Goal: Task Accomplishment & Management: Manage account settings

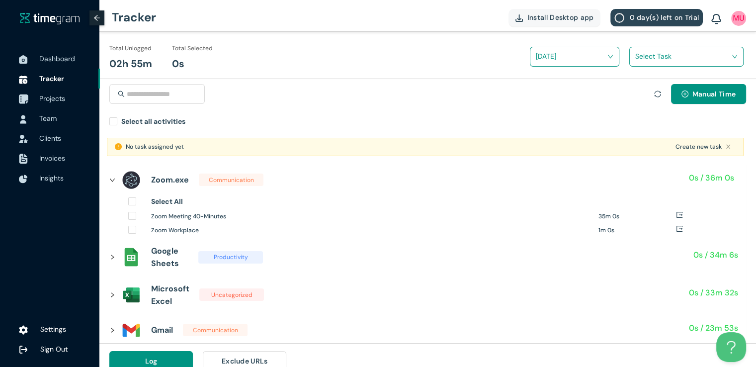
click at [54, 100] on span "Projects" at bounding box center [52, 98] width 26 height 9
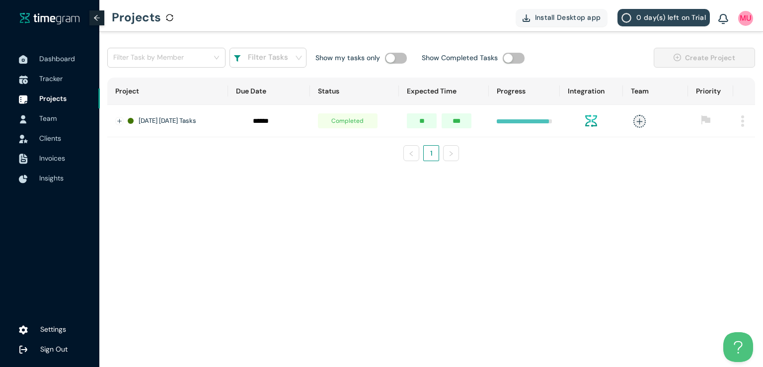
click at [746, 122] on td at bounding box center [744, 121] width 22 height 32
click at [742, 122] on img at bounding box center [742, 120] width 3 height 11
click at [721, 170] on span "Delete" at bounding box center [729, 166] width 21 height 11
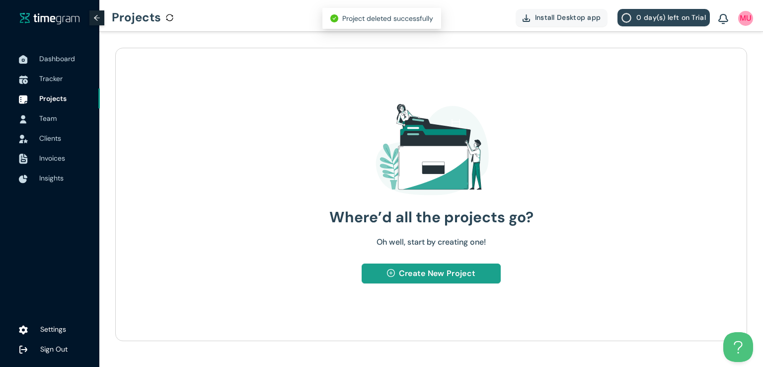
click at [419, 278] on span "Create New Project" at bounding box center [437, 273] width 76 height 12
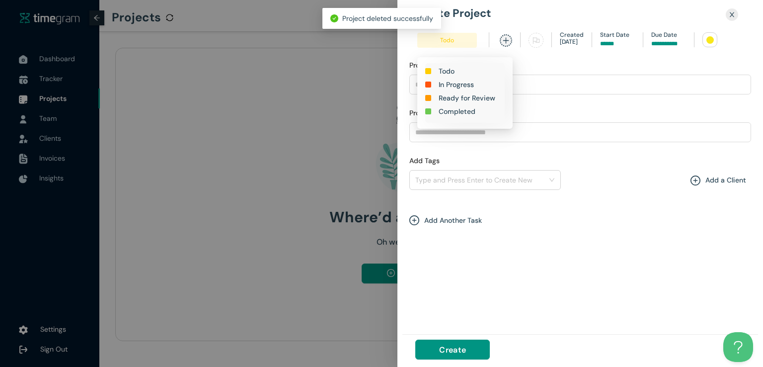
click at [454, 83] on h1 "In Progress" at bounding box center [456, 84] width 35 height 11
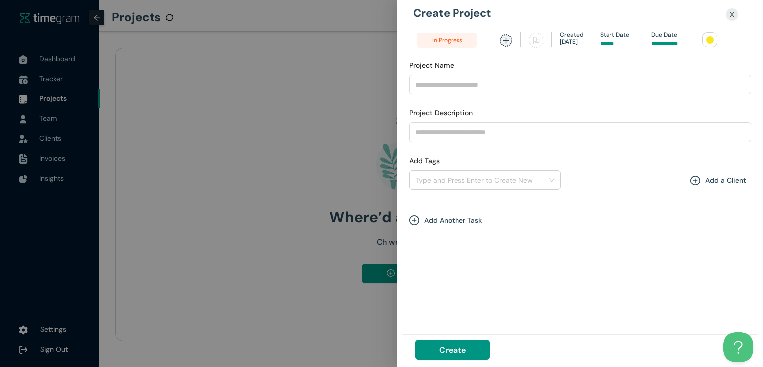
click at [668, 44] on input at bounding box center [668, 43] width 35 height 9
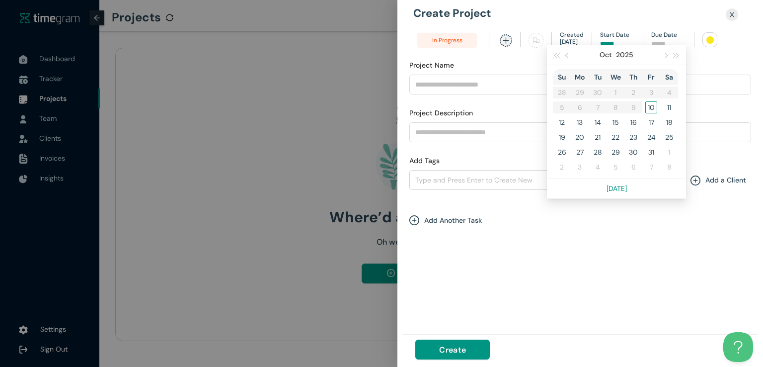
type input "******"
click at [647, 106] on div "10" at bounding box center [651, 107] width 12 height 12
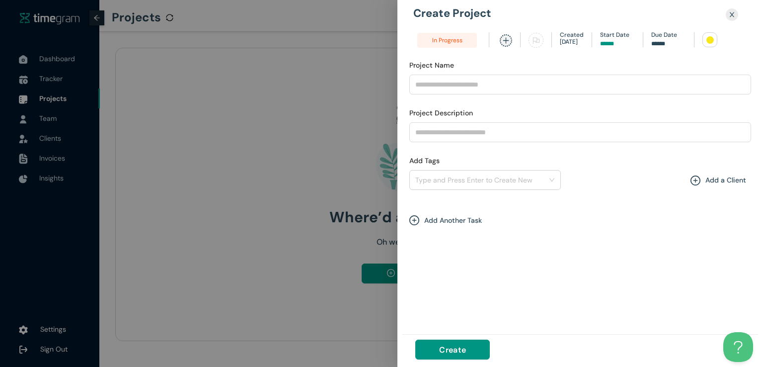
click at [707, 42] on div at bounding box center [709, 39] width 7 height 7
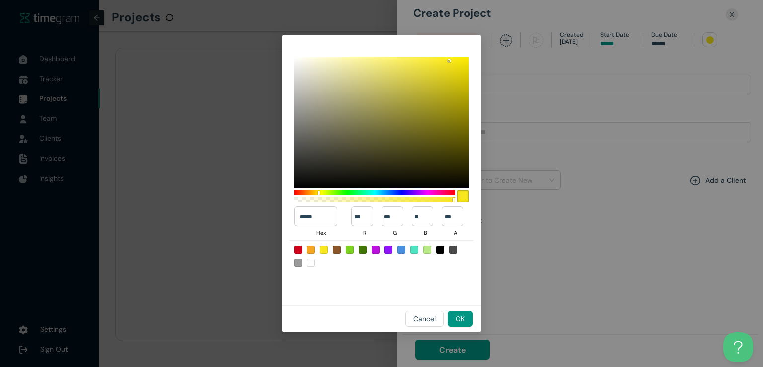
click at [364, 248] on div at bounding box center [363, 249] width 8 height 8
type input "******"
type input "**"
type input "***"
type input "*"
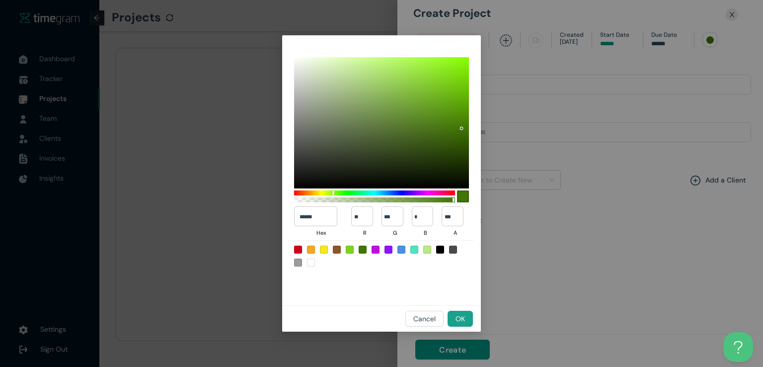
click at [467, 321] on button "OK" at bounding box center [460, 318] width 25 height 16
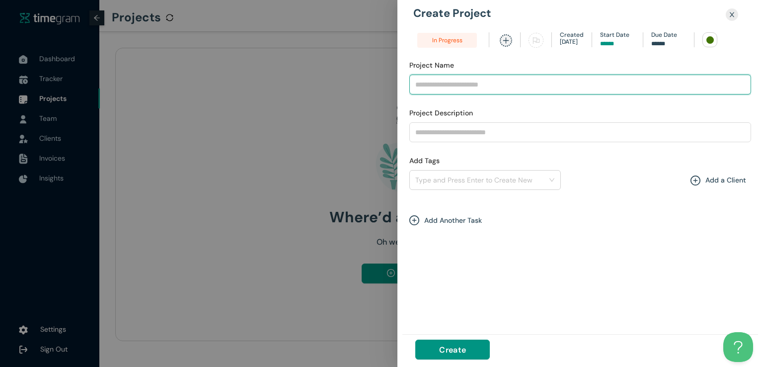
click at [451, 90] on input "Project Name" at bounding box center [580, 85] width 342 height 20
type input "**********"
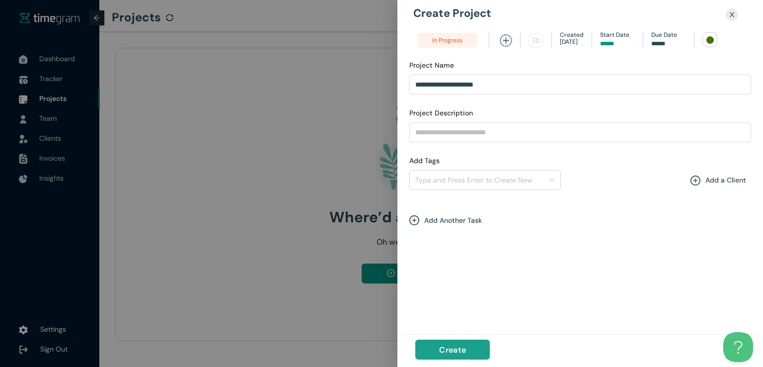
click at [475, 344] on button "Create" at bounding box center [452, 349] width 75 height 20
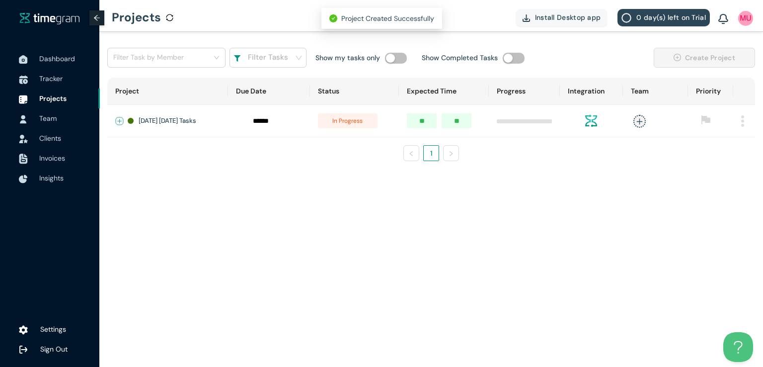
click at [119, 123] on button "Expand row" at bounding box center [120, 121] width 8 height 8
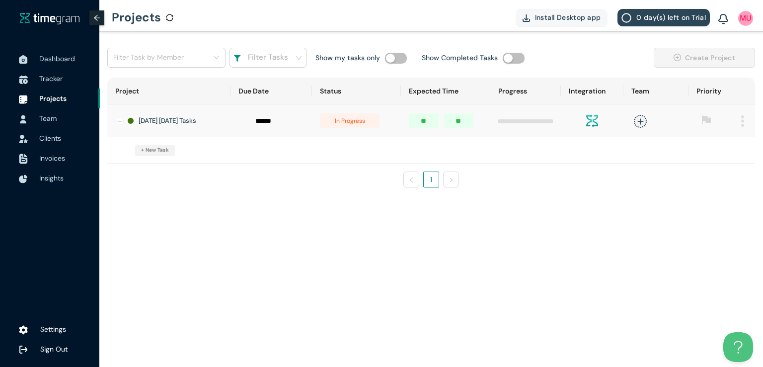
click at [152, 150] on span "+ New Task" at bounding box center [155, 150] width 28 height 8
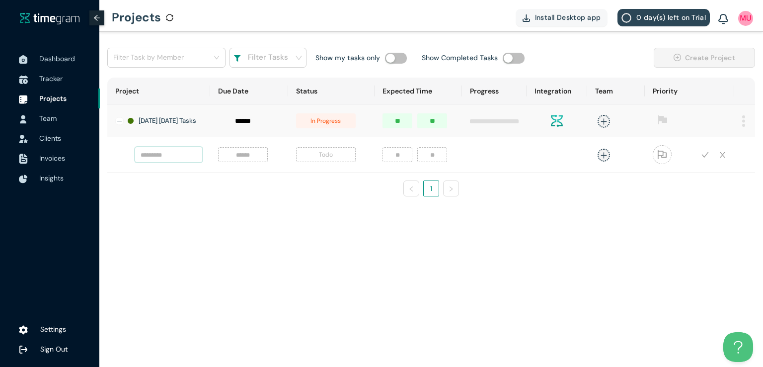
click at [158, 156] on input "text" at bounding box center [168, 154] width 67 height 15
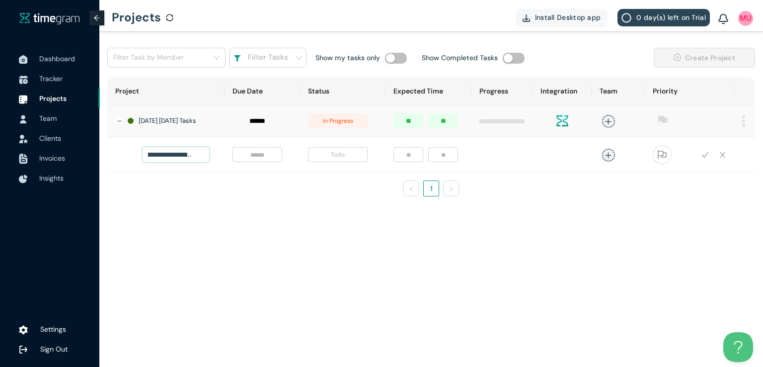
scroll to position [0, 35]
type input "**********"
click at [253, 157] on input at bounding box center [257, 154] width 38 height 11
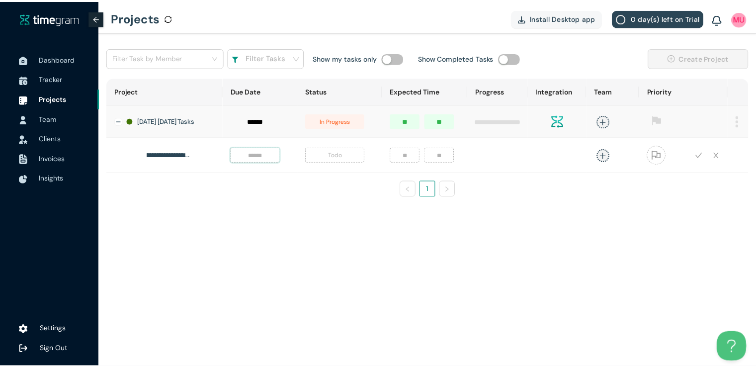
scroll to position [0, 0]
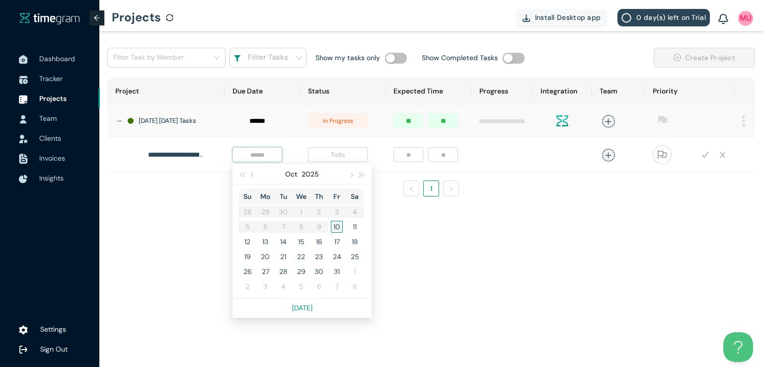
type input "******"
click at [331, 231] on div "10" at bounding box center [337, 227] width 12 height 12
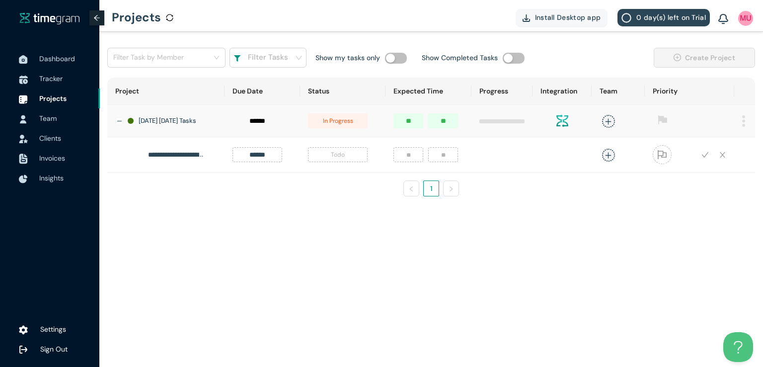
click at [335, 162] on span "Todo" at bounding box center [338, 154] width 60 height 15
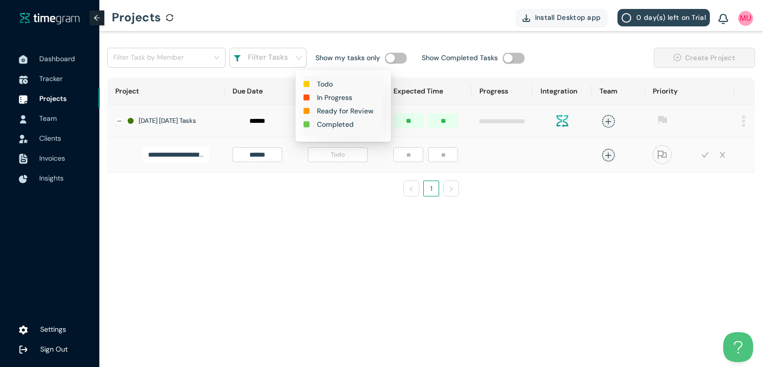
click at [332, 100] on h1 "In Progress" at bounding box center [334, 97] width 35 height 11
click at [402, 156] on input "number" at bounding box center [408, 154] width 30 height 15
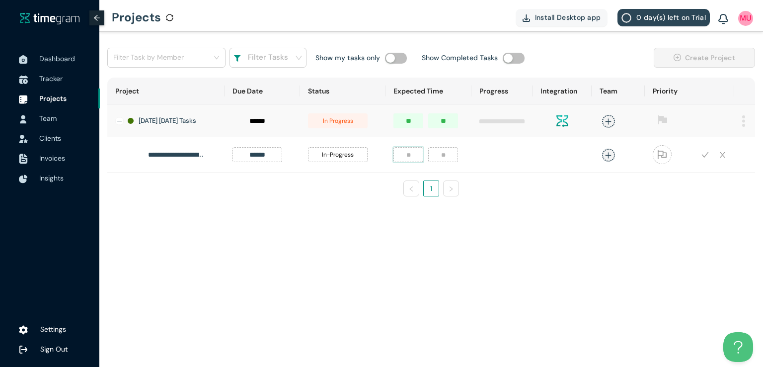
type input "*"
type input "**"
click at [606, 156] on icon "plus" at bounding box center [608, 155] width 7 height 7
click at [526, 225] on div "[DEMOGRAPHIC_DATA][PERSON_NAME]" at bounding box center [529, 226] width 76 height 10
click at [697, 208] on div "**********" at bounding box center [431, 126] width 664 height 188
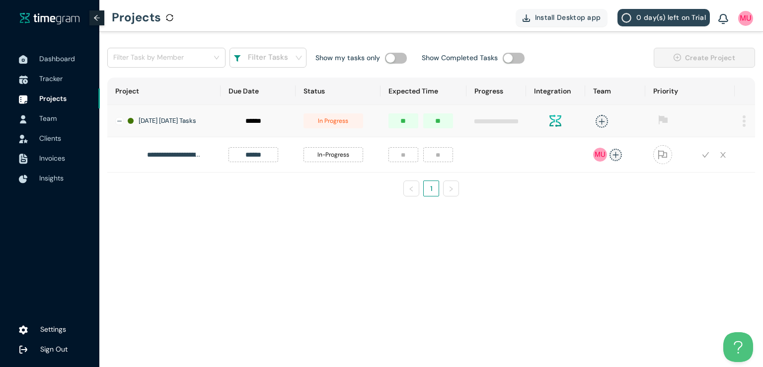
click at [704, 154] on icon "check" at bounding box center [705, 154] width 7 height 7
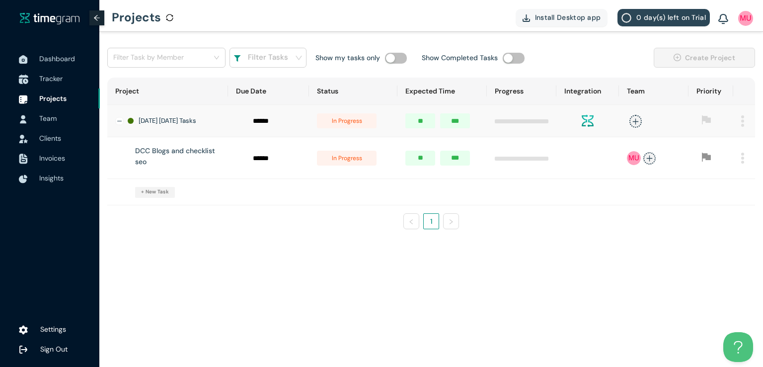
click at [46, 79] on span "Tracker" at bounding box center [50, 78] width 23 height 9
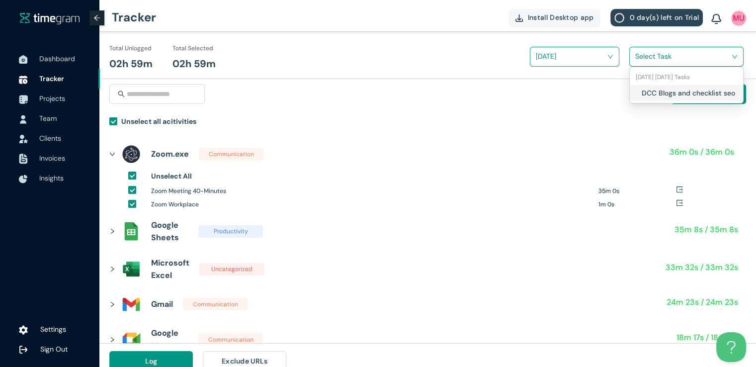
click at [649, 55] on input "search" at bounding box center [682, 56] width 95 height 15
click at [634, 98] on div "DCC Blogs and checklist seo" at bounding box center [685, 93] width 113 height 16
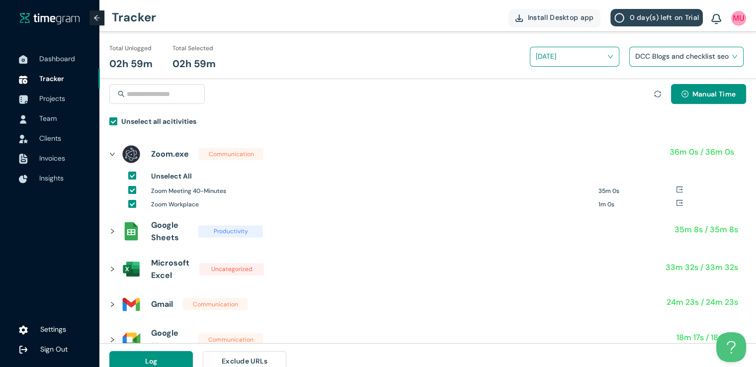
scroll to position [11, 0]
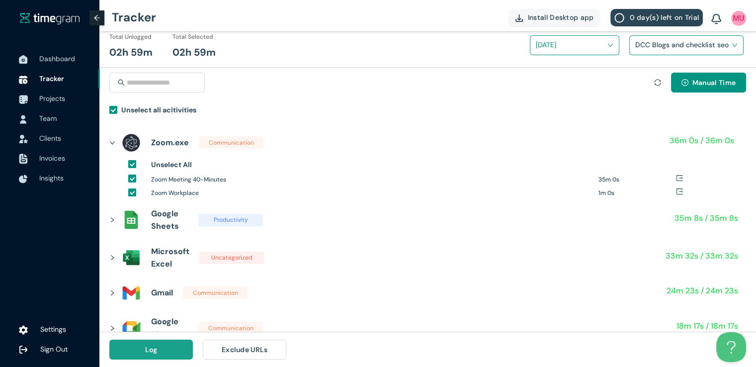
click at [145, 350] on span "Log" at bounding box center [151, 349] width 12 height 11
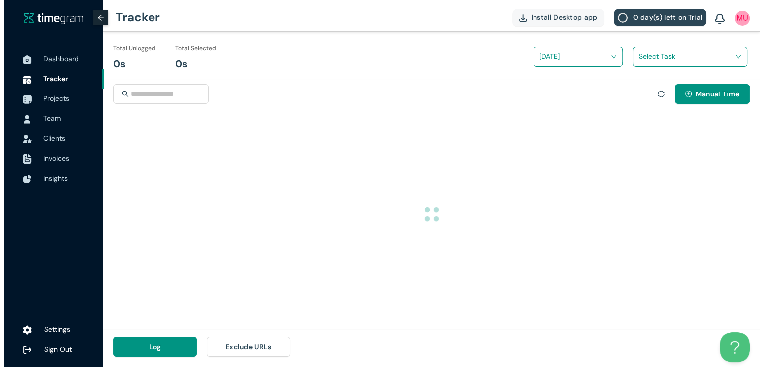
scroll to position [0, 0]
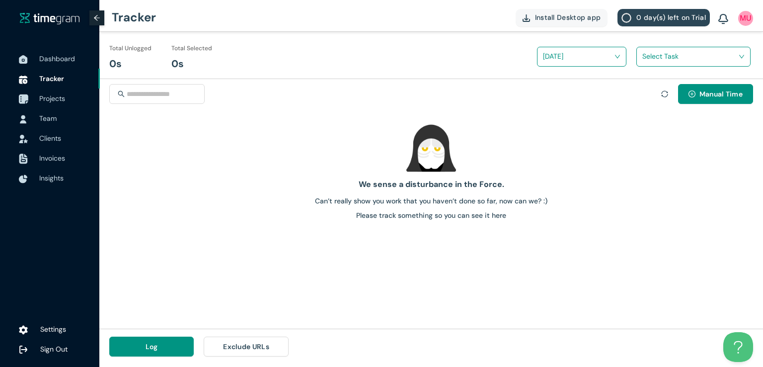
click at [58, 98] on span "Projects" at bounding box center [52, 98] width 26 height 9
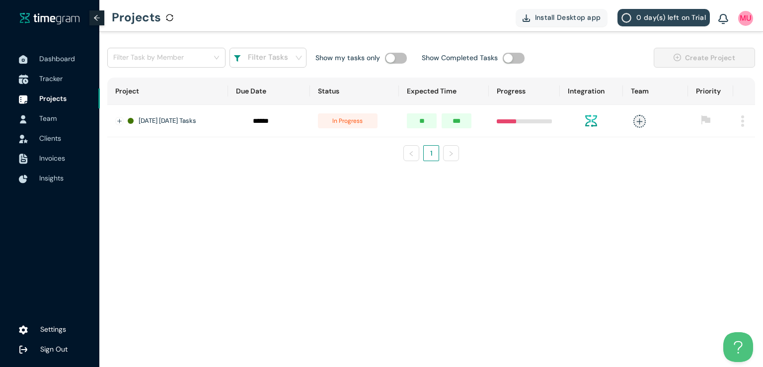
click at [48, 82] on span "Tracker" at bounding box center [50, 78] width 23 height 9
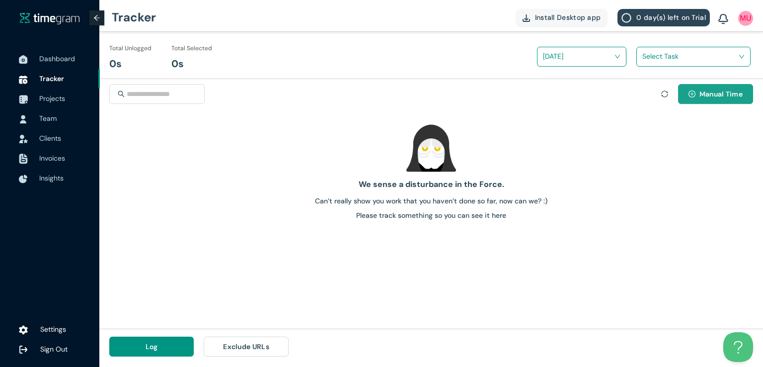
click at [727, 98] on span "Manual Time" at bounding box center [720, 93] width 43 height 11
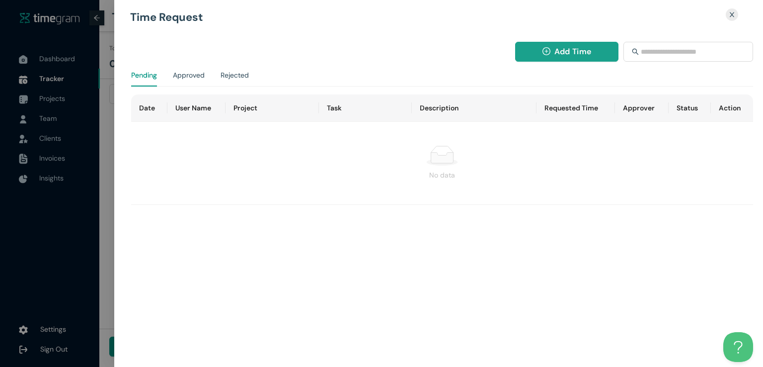
click at [562, 47] on span "Add Time" at bounding box center [572, 51] width 37 height 12
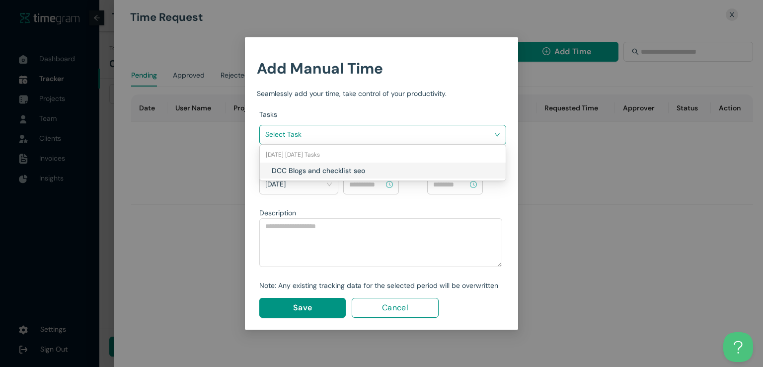
click at [465, 133] on input "search" at bounding box center [379, 134] width 228 height 15
click at [365, 173] on h1 "DCC Blogs and checklist seo" at bounding box center [330, 170] width 117 height 11
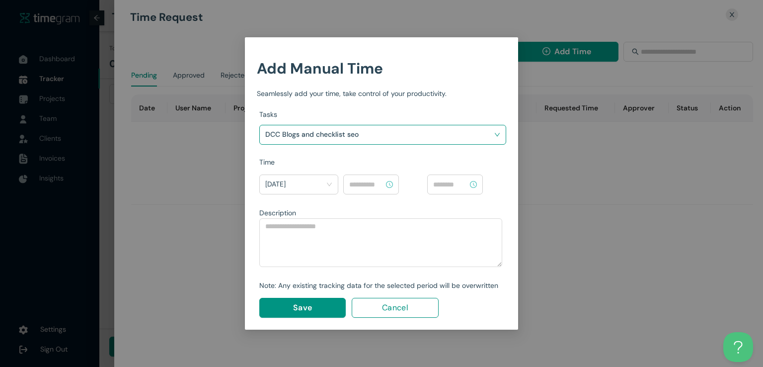
click at [379, 187] on input at bounding box center [366, 184] width 35 height 11
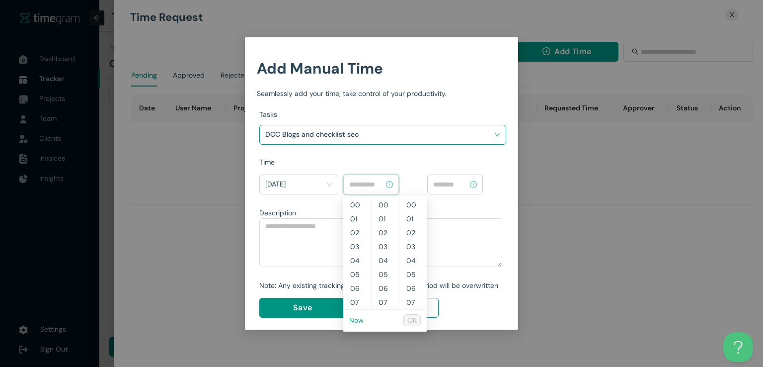
click at [356, 321] on link "Now" at bounding box center [356, 319] width 14 height 9
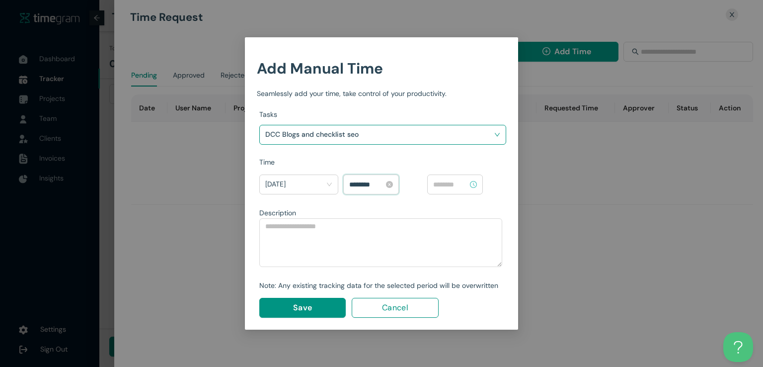
scroll to position [654, 0]
click at [354, 183] on input "********" at bounding box center [366, 184] width 35 height 11
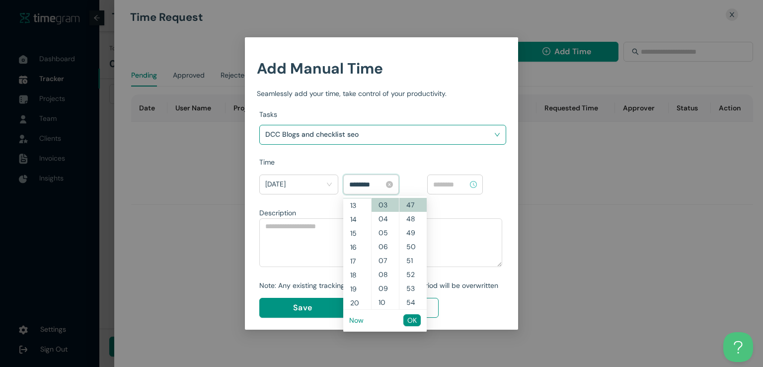
scroll to position [167, 0]
click at [412, 318] on span "OK" at bounding box center [411, 319] width 9 height 11
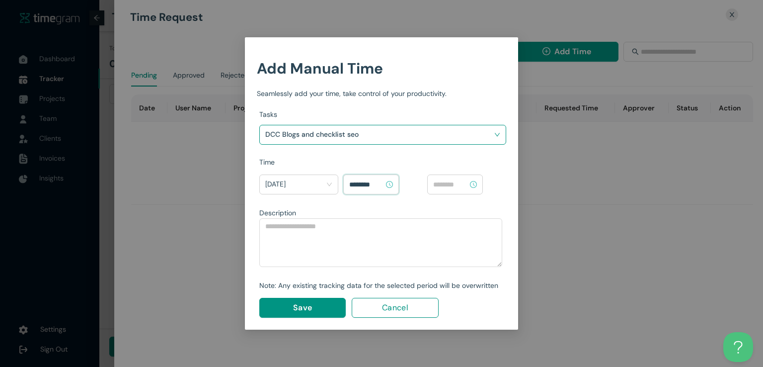
type input "********"
click at [459, 185] on input at bounding box center [450, 184] width 35 height 11
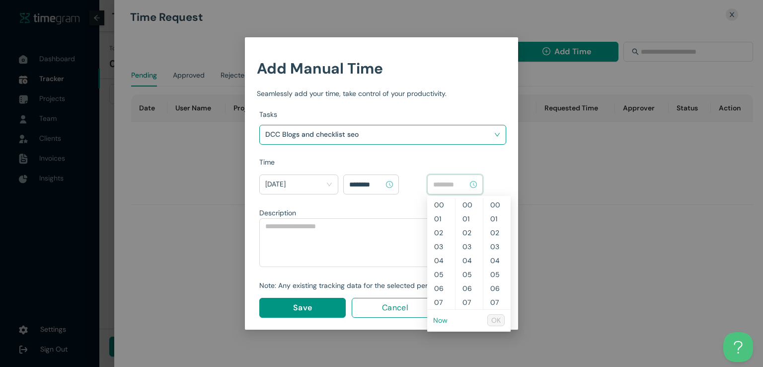
click at [443, 316] on link "Now" at bounding box center [440, 319] width 14 height 9
type input "********"
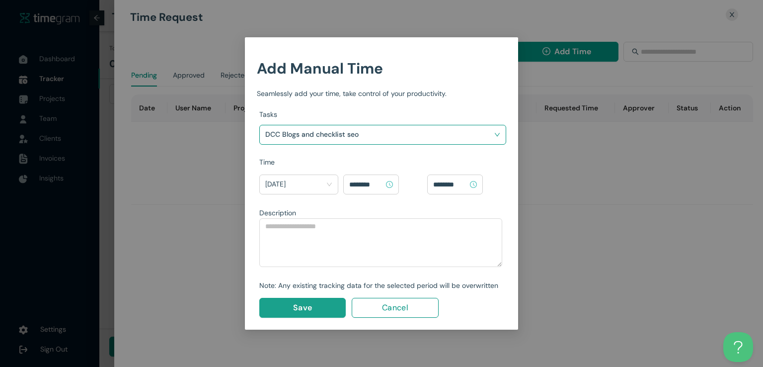
click at [302, 313] on button "Save" at bounding box center [302, 308] width 86 height 20
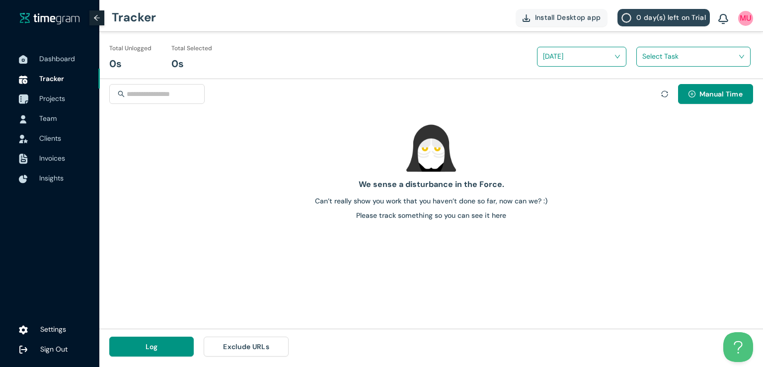
click at [46, 100] on span "Projects" at bounding box center [52, 98] width 26 height 9
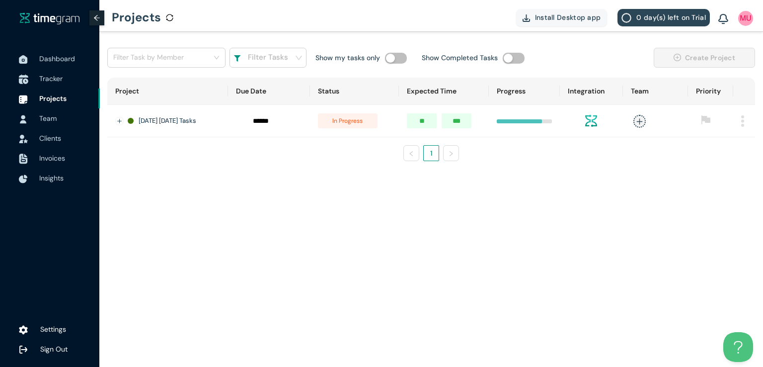
click at [53, 79] on span "Tracker" at bounding box center [50, 78] width 23 height 9
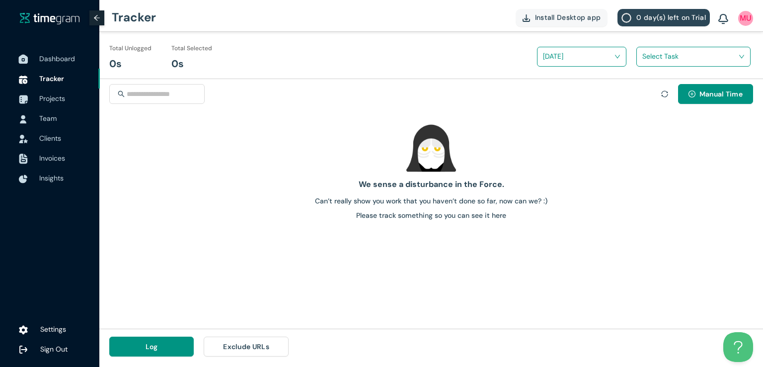
click at [60, 59] on span "Dashboard" at bounding box center [57, 58] width 36 height 9
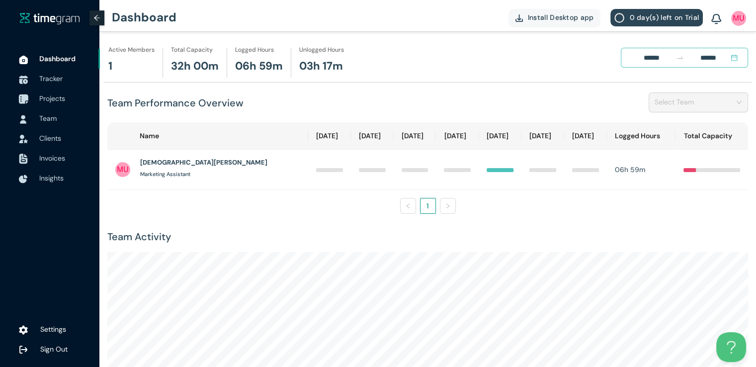
click at [48, 105] on span "Projects" at bounding box center [65, 98] width 53 height 20
